Goal: Task Accomplishment & Management: Complete application form

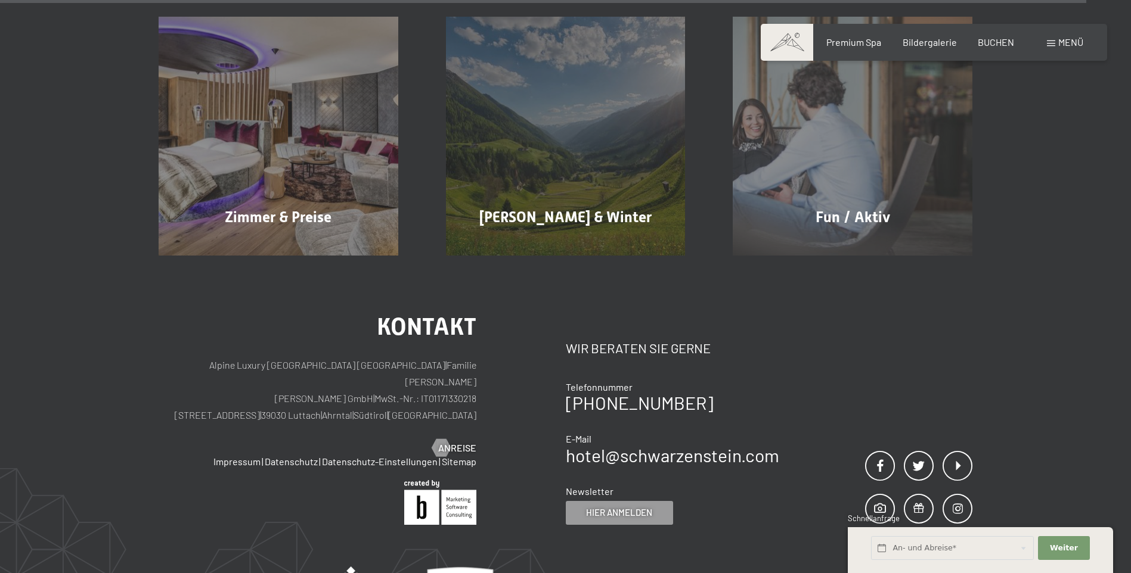
scroll to position [5818, 0]
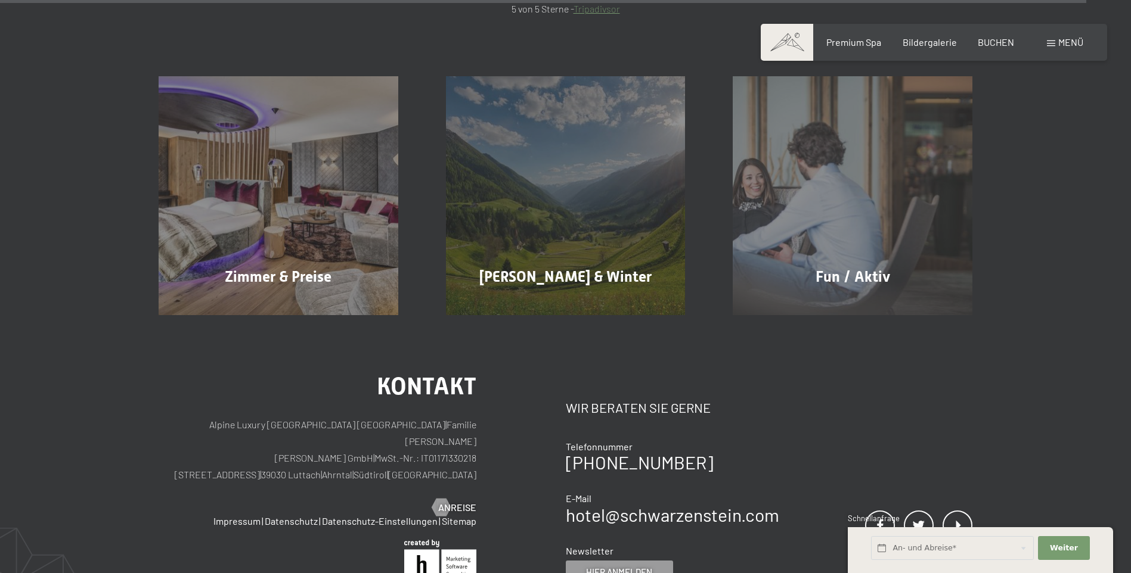
click at [1045, 41] on div "Buchen Anfragen Premium Spa Bildergalerie BUCHEN Menü DE IT EN Gutschein Bilder…" at bounding box center [933, 42] width 299 height 13
click at [1051, 42] on span at bounding box center [1050, 44] width 8 height 6
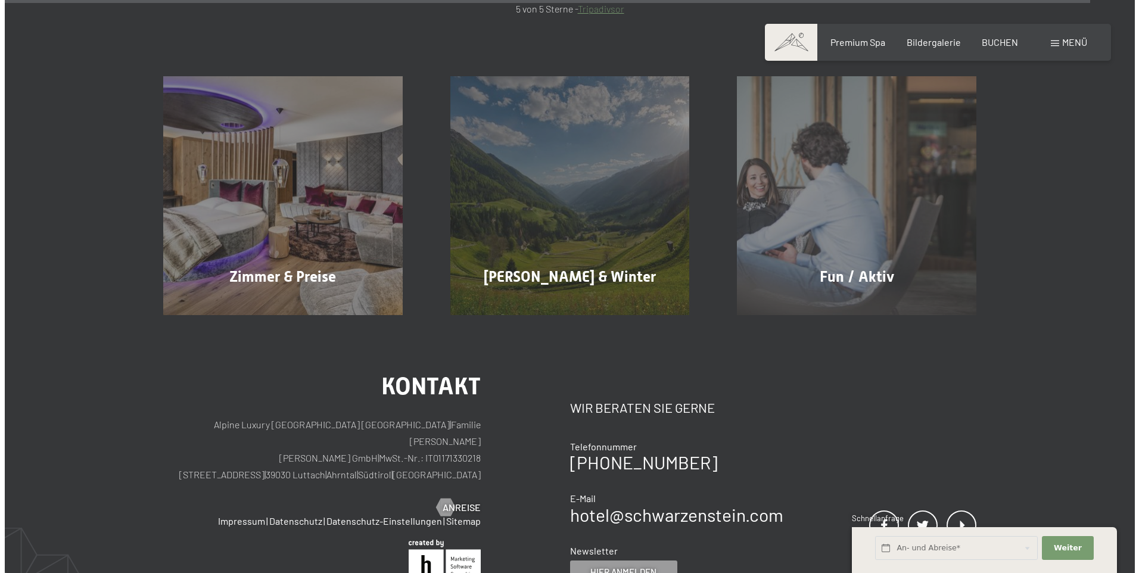
scroll to position [5844, 0]
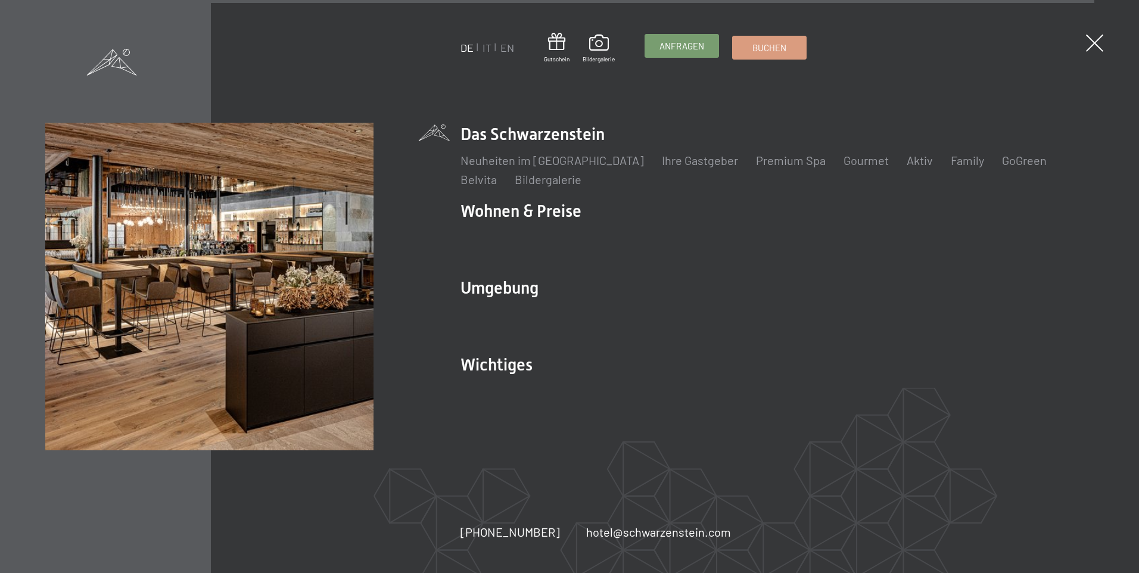
click at [678, 43] on span "Anfragen" at bounding box center [682, 46] width 45 height 13
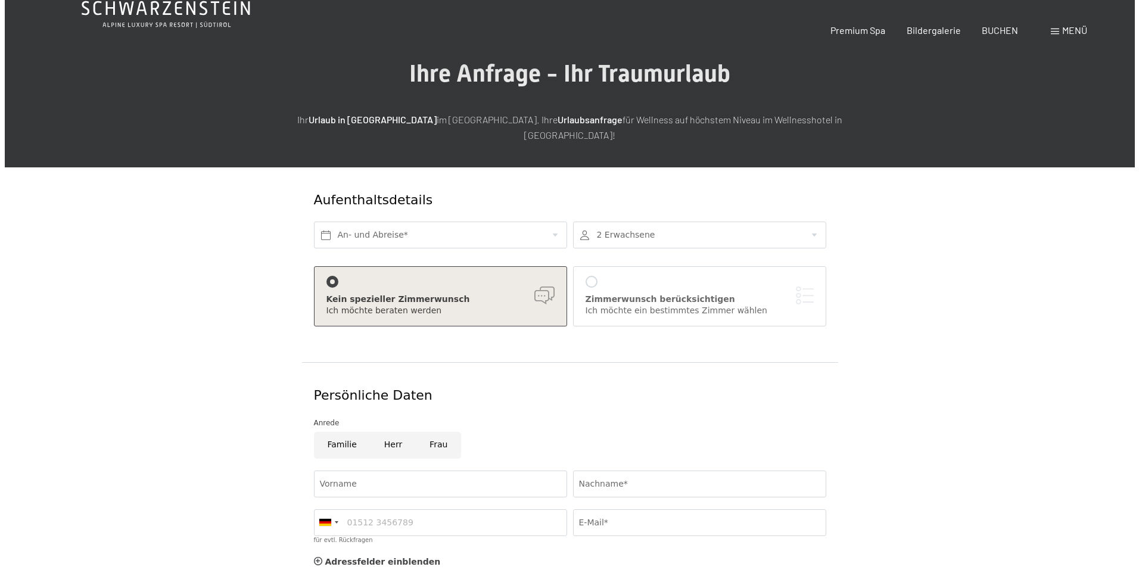
scroll to position [119, 0]
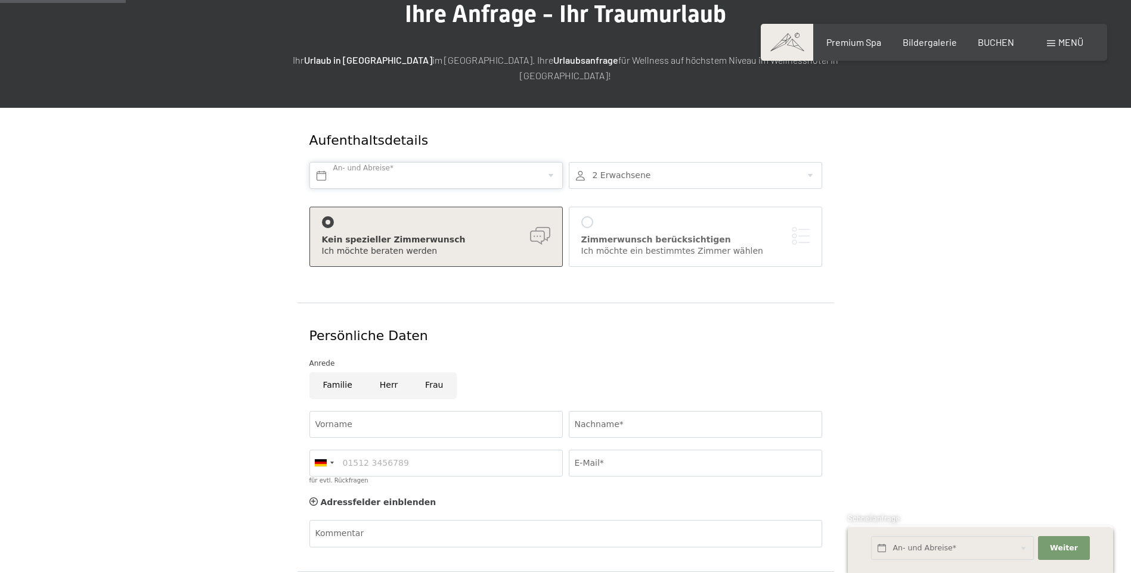
click at [493, 162] on input "text" at bounding box center [435, 175] width 253 height 27
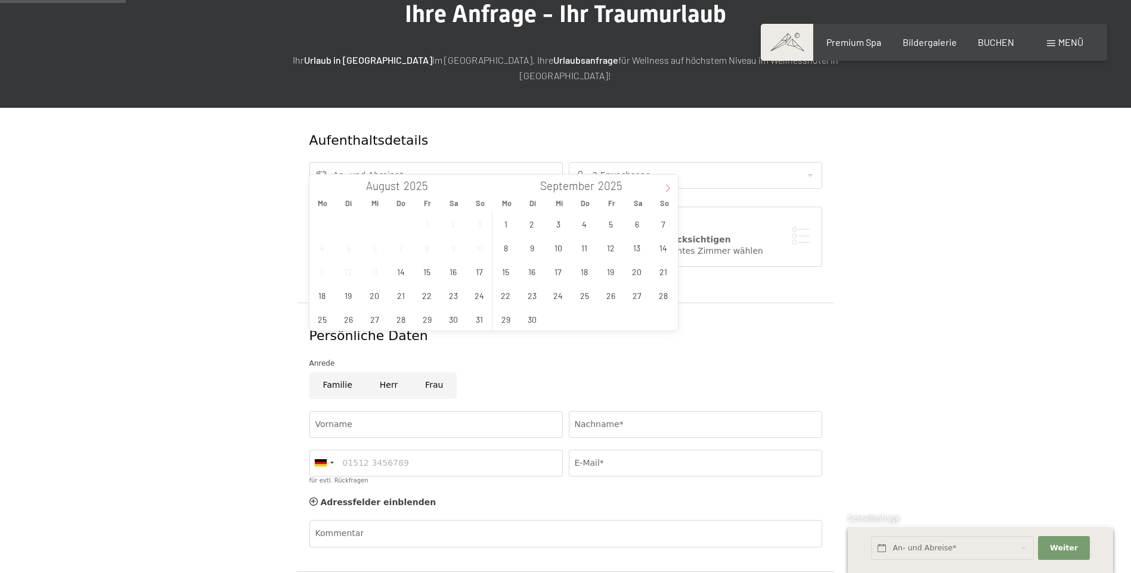
click at [663, 182] on span at bounding box center [667, 185] width 20 height 20
click at [529, 270] on span "14" at bounding box center [531, 271] width 23 height 23
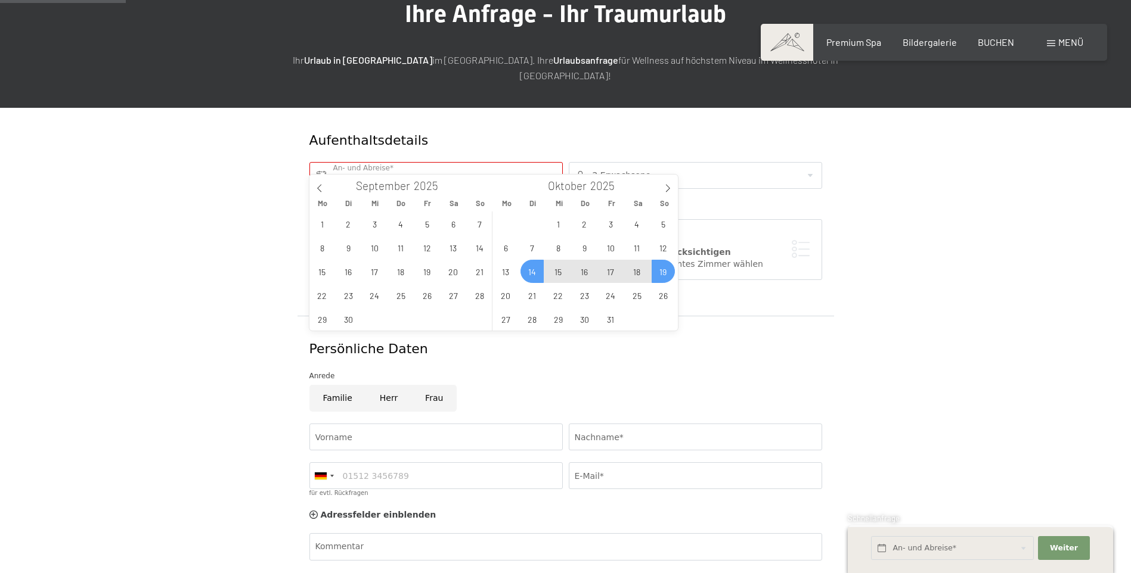
click at [666, 272] on span "19" at bounding box center [662, 271] width 23 height 23
type input "Di. [DATE] - So. [DATE]"
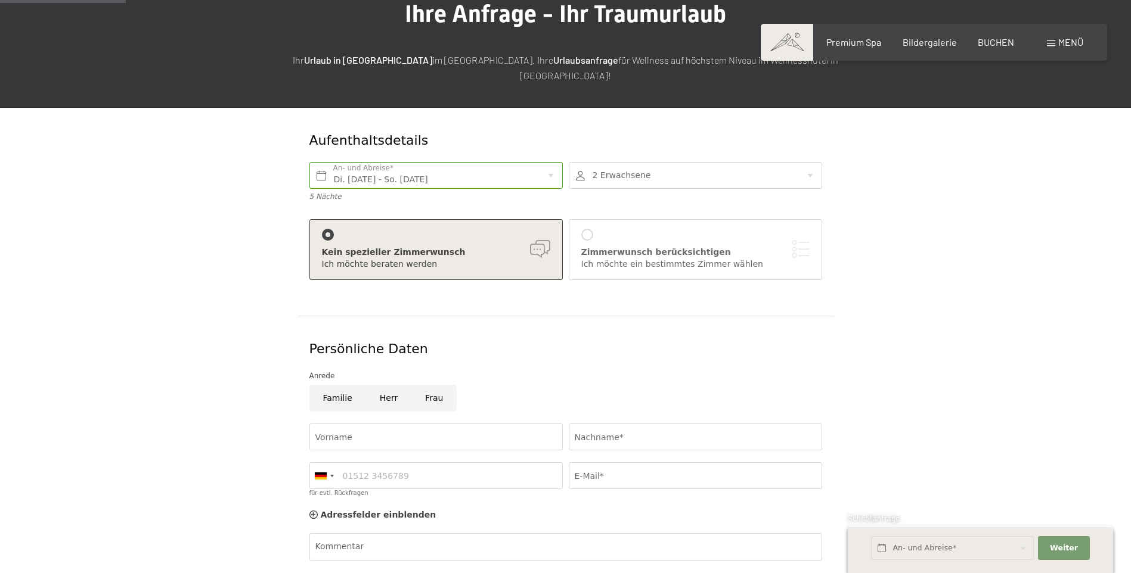
click at [661, 229] on div "[PERSON_NAME] berücksichtigen Ich möchte ein bestimmtes [PERSON_NAME] [PERSON_N…" at bounding box center [695, 249] width 228 height 41
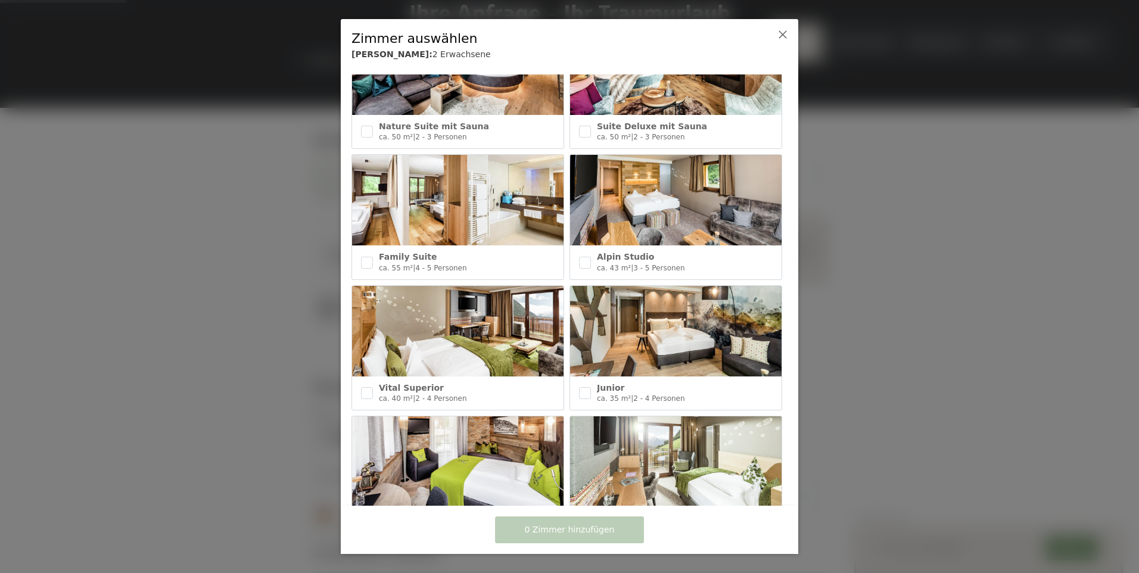
scroll to position [209, 0]
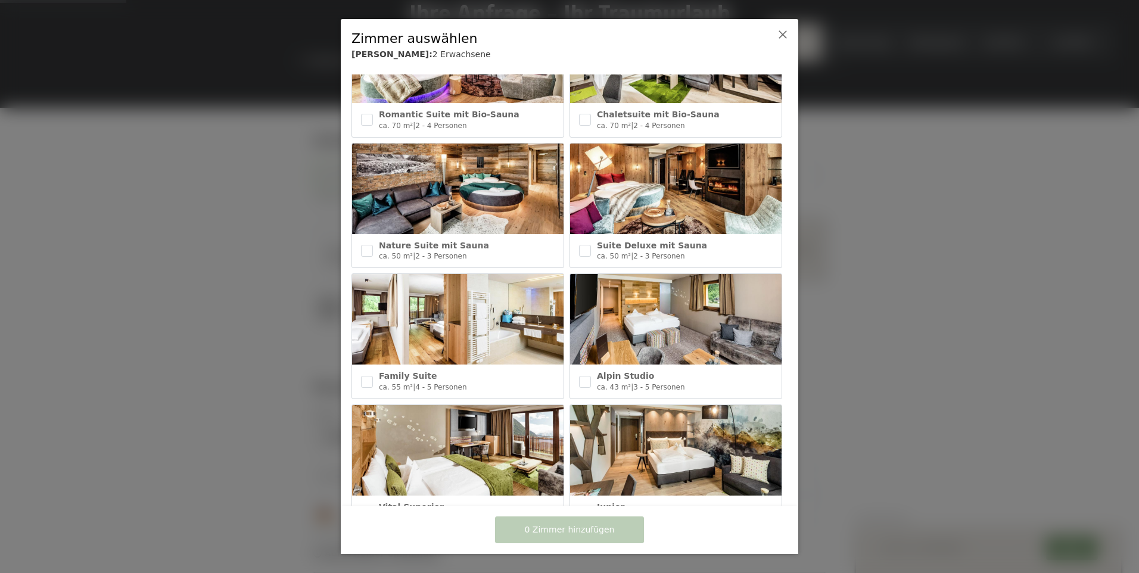
click at [469, 187] on img at bounding box center [458, 189] width 212 height 91
checkbox input "true"
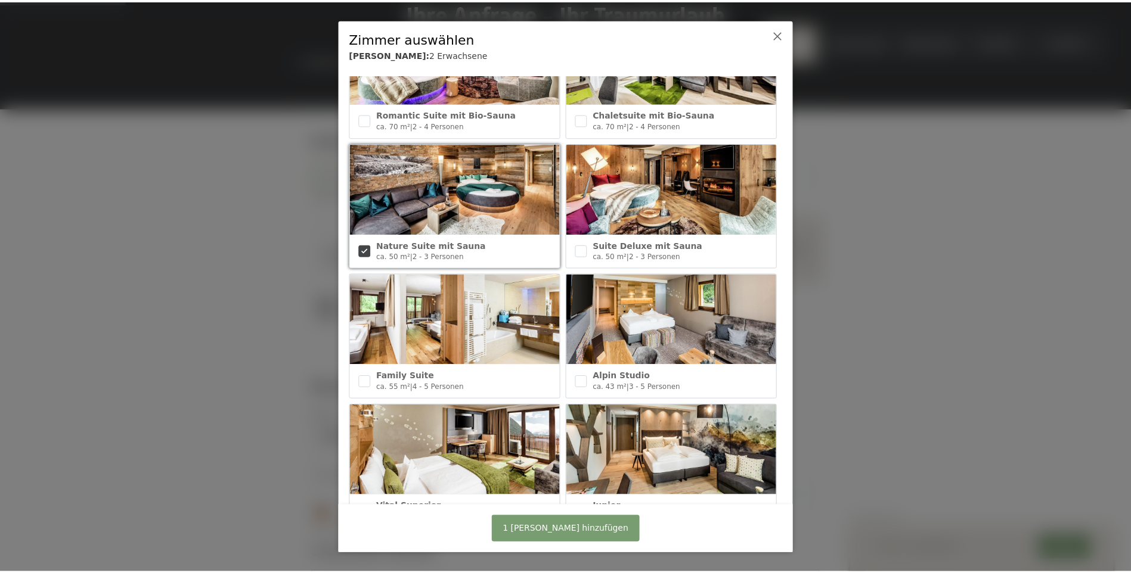
scroll to position [30, 0]
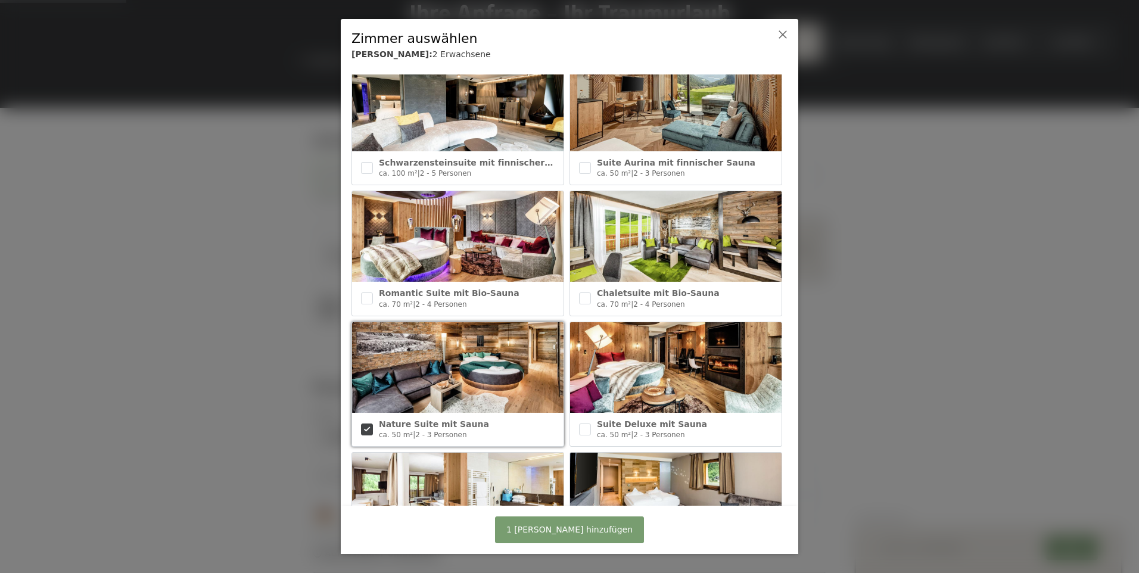
click at [448, 262] on img at bounding box center [458, 236] width 212 height 91
checkbox input "true"
click at [364, 424] on input "checkbox" at bounding box center [367, 430] width 12 height 12
checkbox input "false"
click at [524, 525] on button "1 [PERSON_NAME] hinzufügen" at bounding box center [569, 530] width 149 height 27
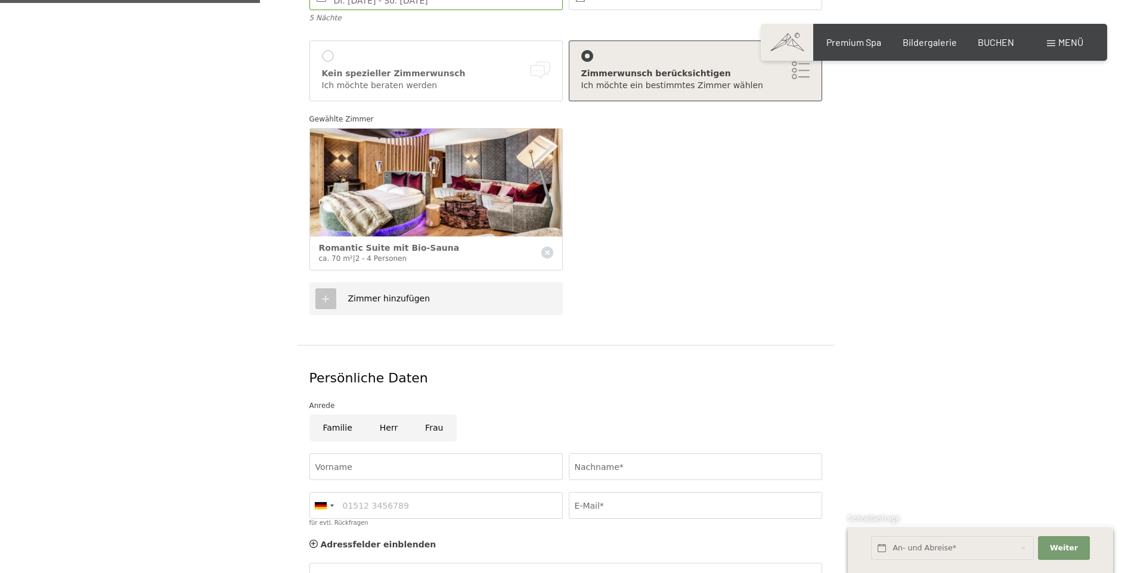
scroll to position [417, 0]
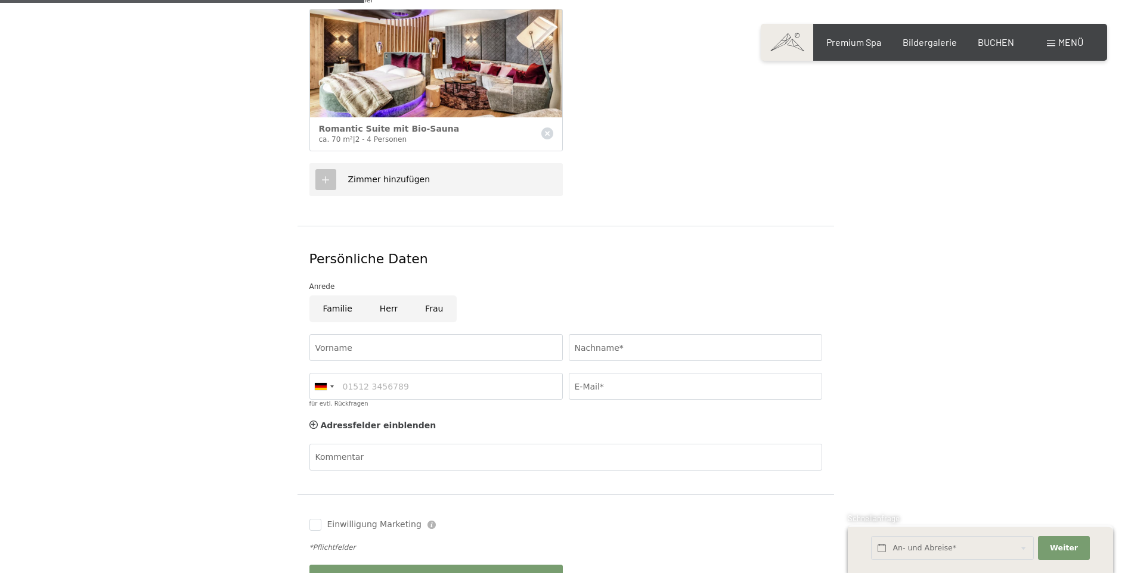
click at [423, 296] on input "Frau" at bounding box center [433, 309] width 45 height 27
radio input "true"
click at [364, 334] on input "Vorname" at bounding box center [435, 347] width 253 height 27
type input "[PERSON_NAME]"
type input "Mirakaj"
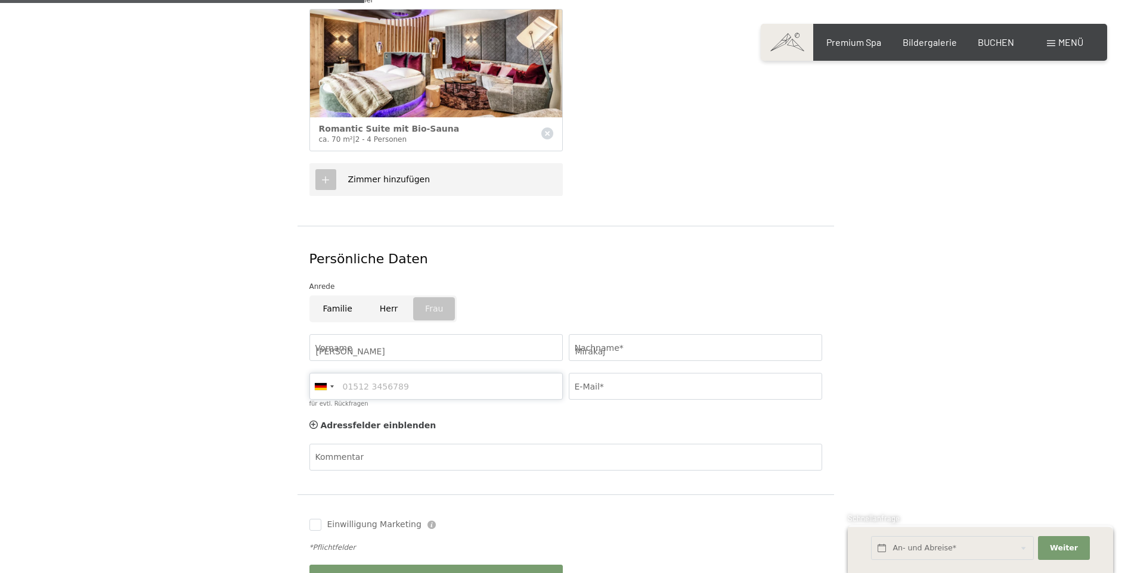
type input "0799076512"
type input "[EMAIL_ADDRESS][DOMAIN_NAME]"
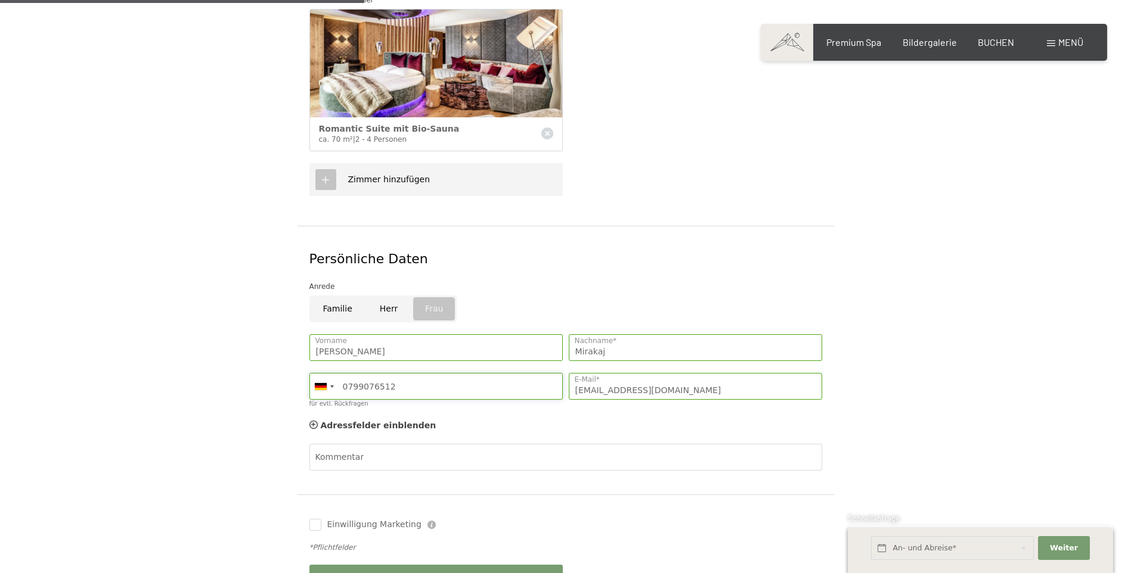
click at [443, 375] on input "0799076512" at bounding box center [435, 386] width 253 height 27
click at [324, 383] on div at bounding box center [321, 386] width 12 height 7
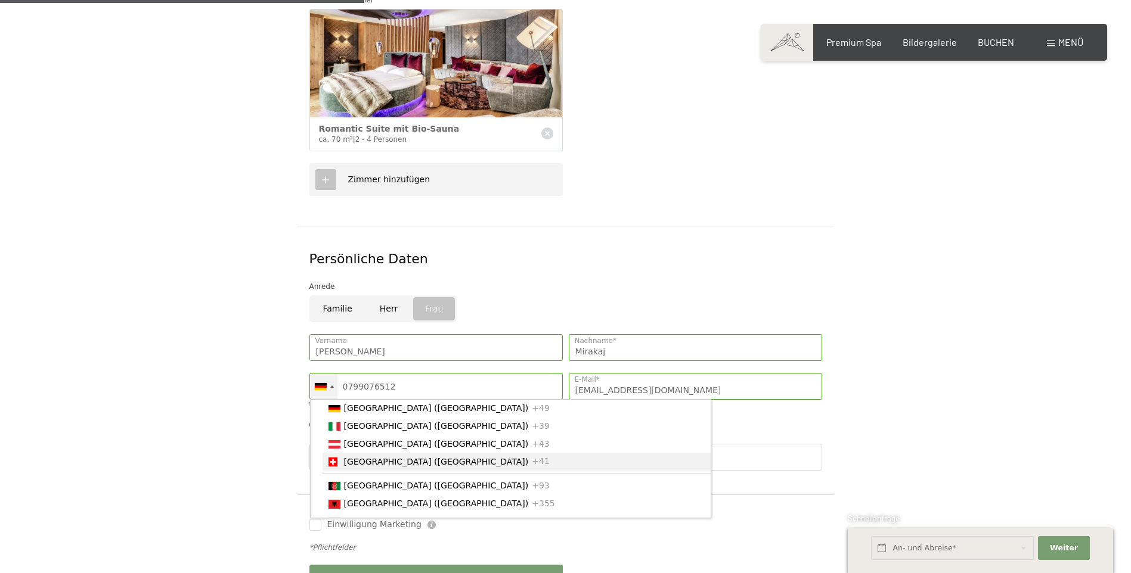
click at [374, 457] on span "[GEOGRAPHIC_DATA] ([GEOGRAPHIC_DATA])" at bounding box center [436, 462] width 185 height 10
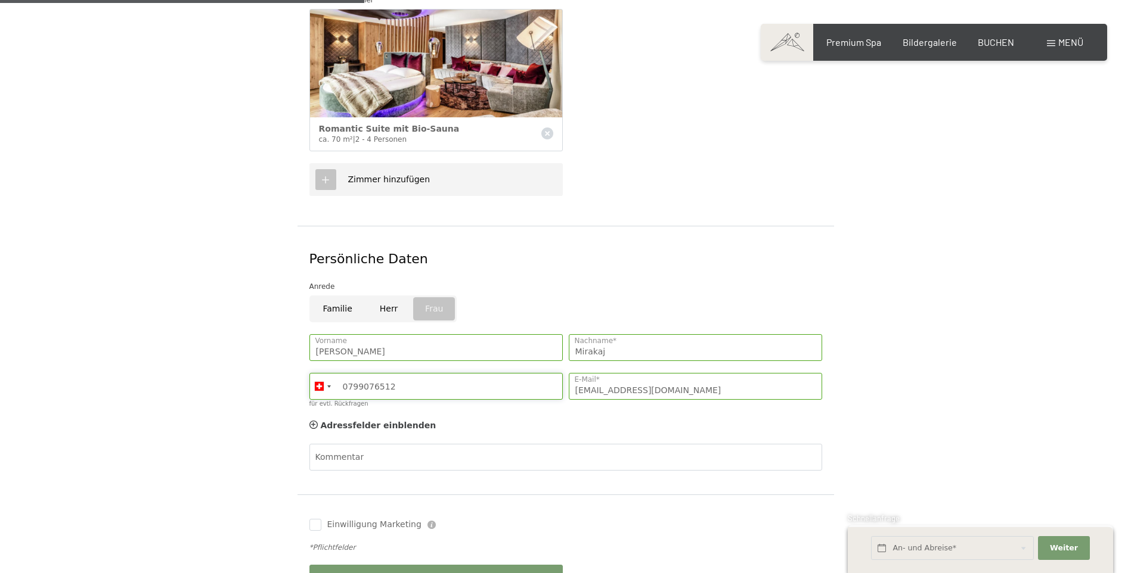
scroll to position [536, 0]
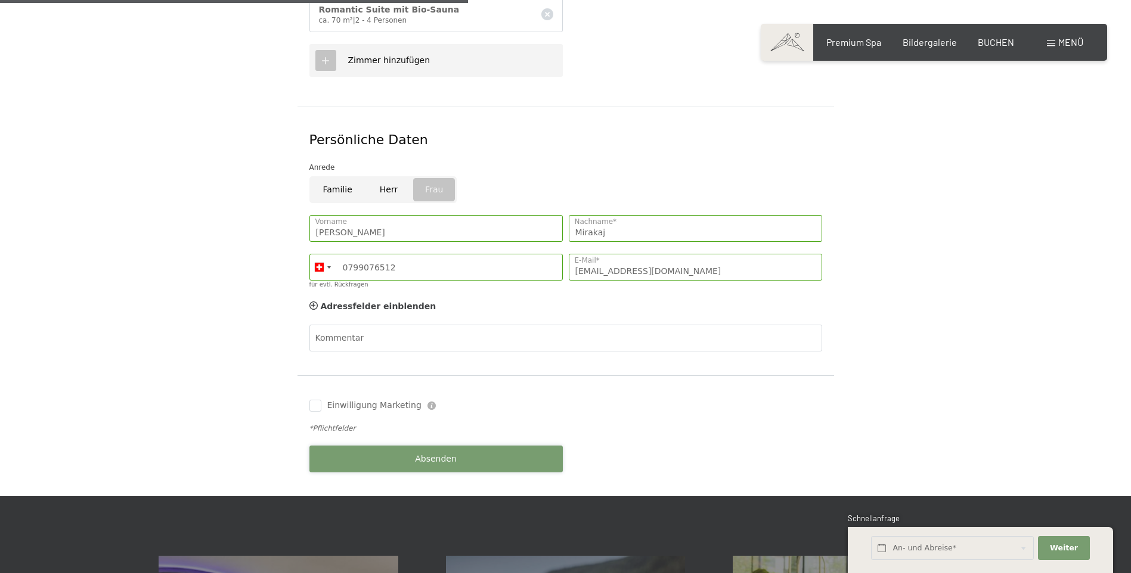
click at [431, 454] on span "Absenden" at bounding box center [436, 460] width 42 height 12
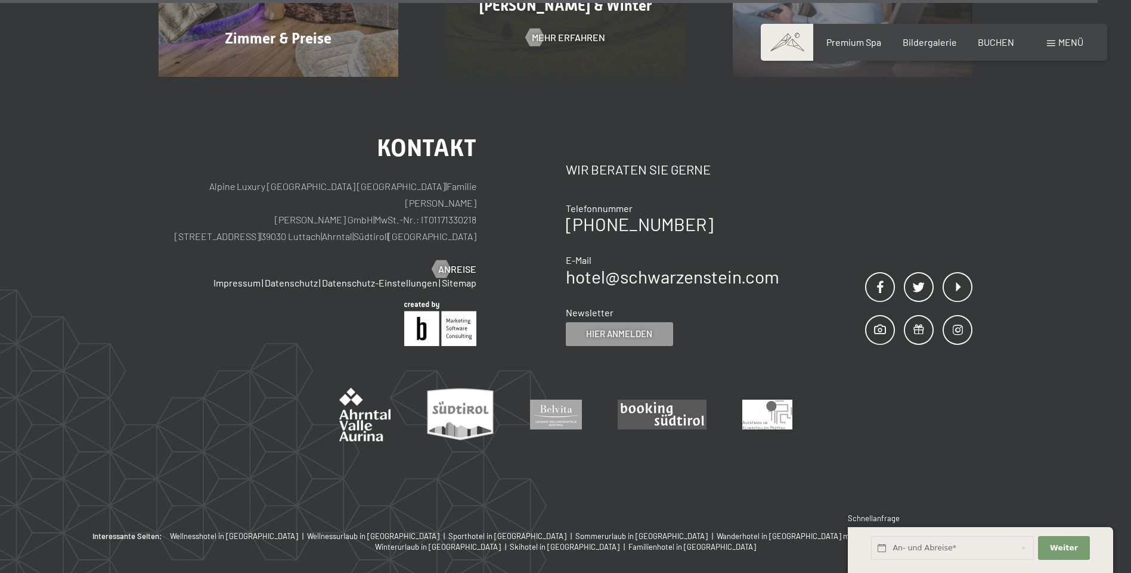
scroll to position [5818, 0]
